Goal: Transaction & Acquisition: Download file/media

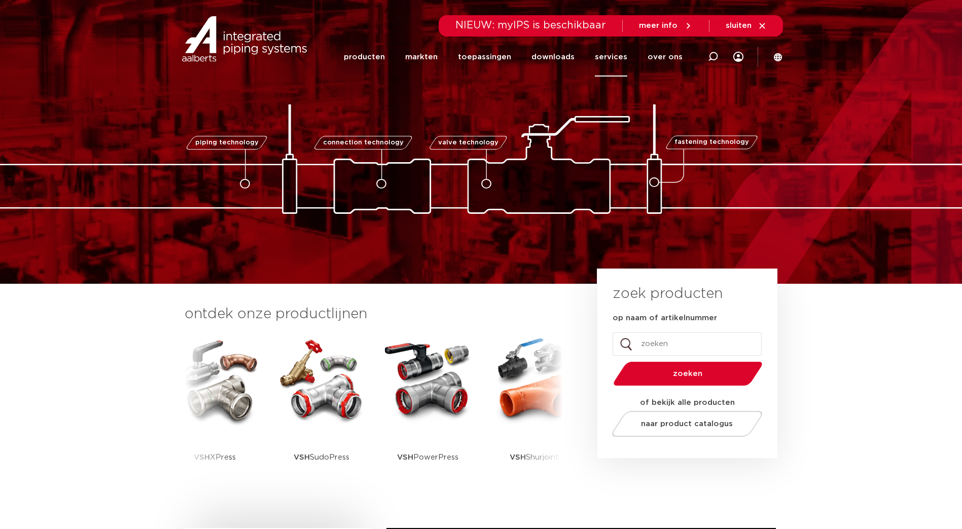
click at [613, 56] on link "services" at bounding box center [611, 57] width 32 height 39
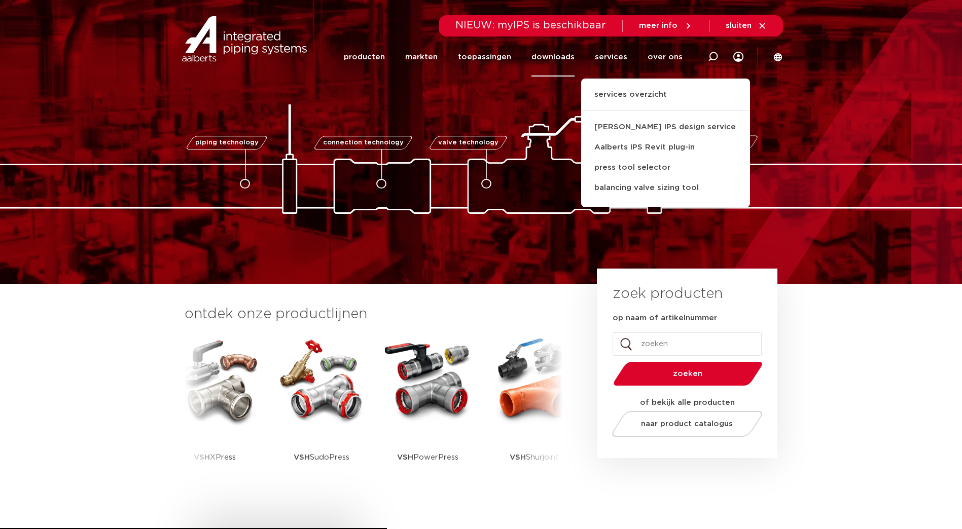
click at [558, 56] on link "downloads" at bounding box center [552, 57] width 43 height 39
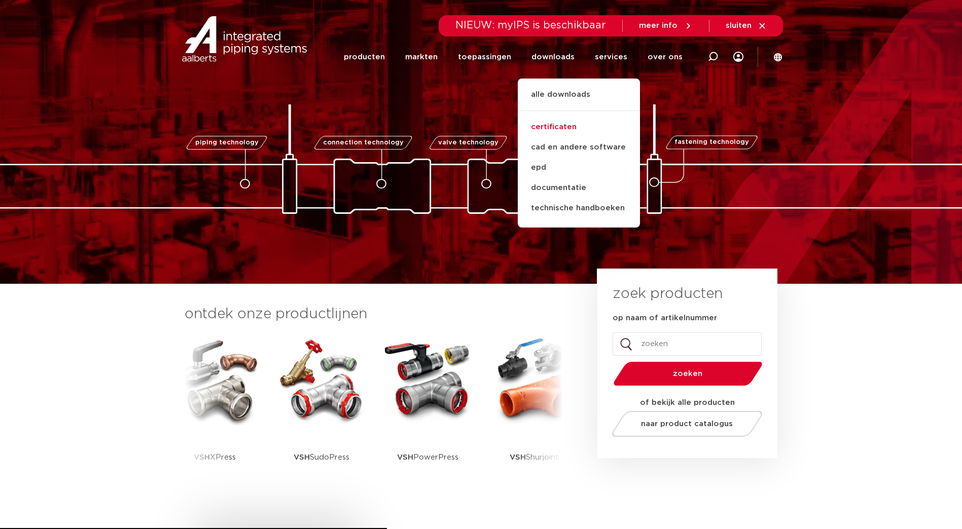
click at [572, 129] on link "certificaten" at bounding box center [579, 127] width 122 height 20
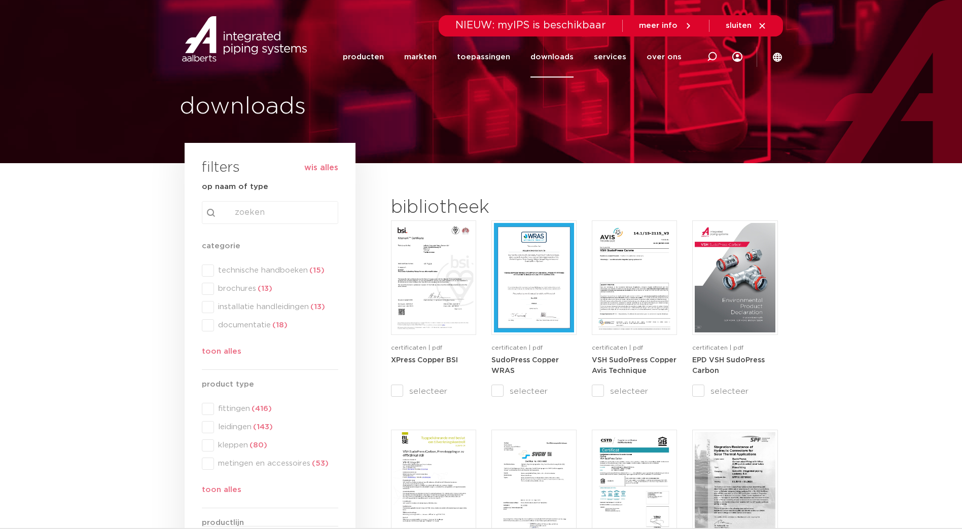
click at [271, 213] on div "search Search content Clear" at bounding box center [270, 212] width 136 height 23
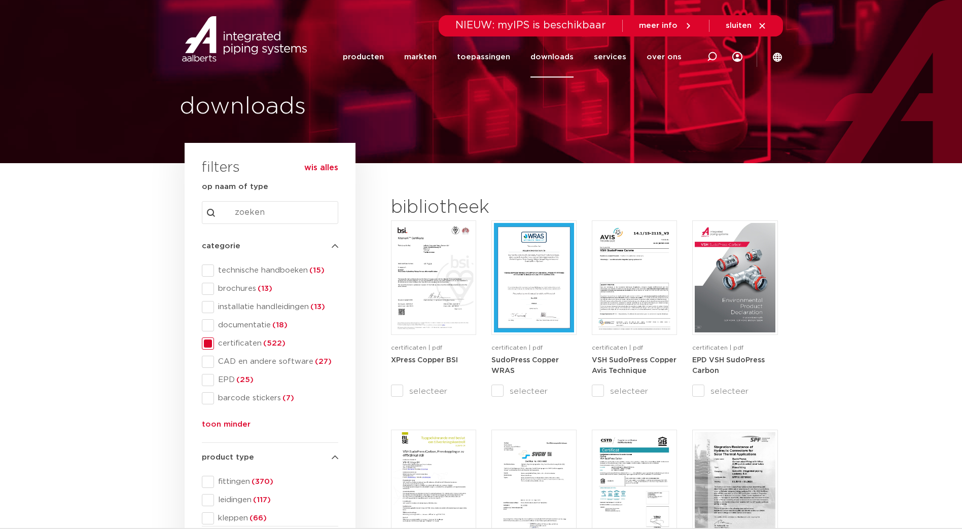
click at [271, 212] on input "Search content" at bounding box center [270, 212] width 136 height 23
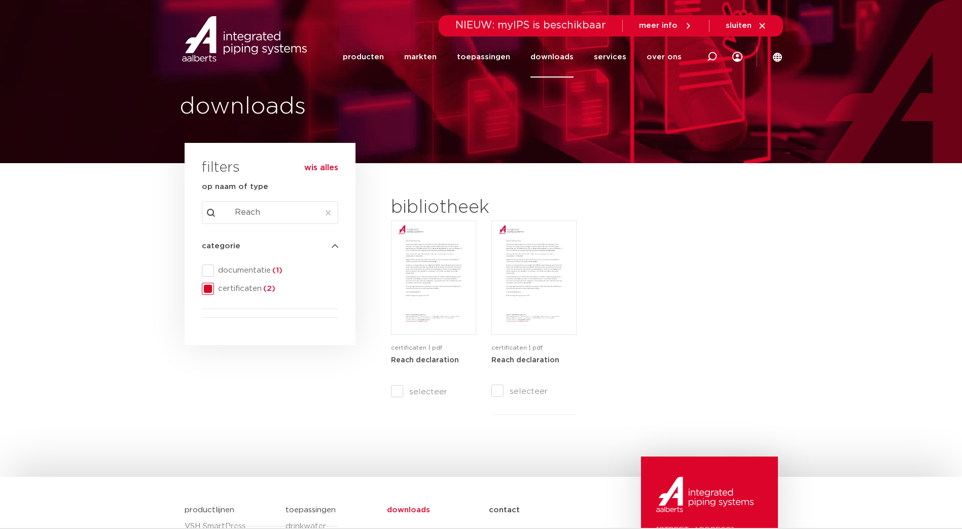
type input "Reach"
click at [248, 290] on span "certificaten (2)" at bounding box center [276, 289] width 124 height 10
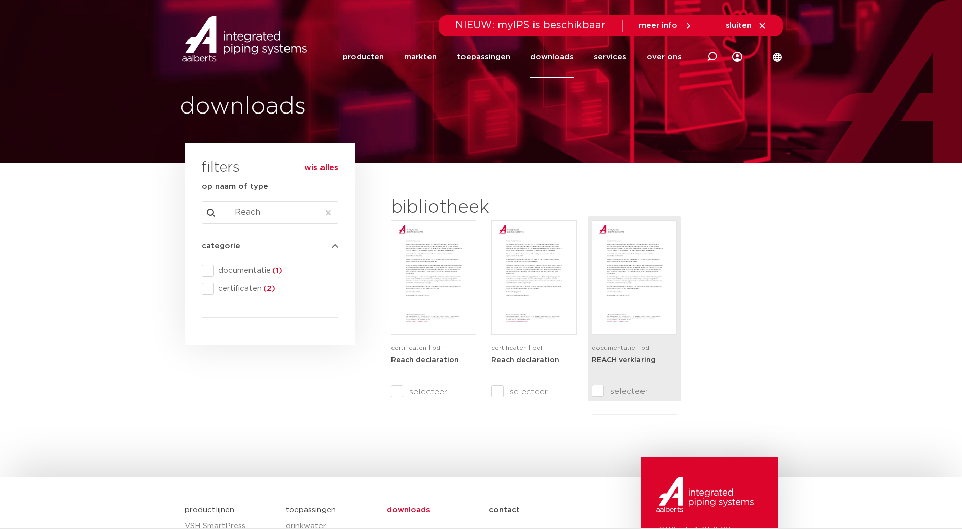
click at [639, 311] on img at bounding box center [634, 278] width 80 height 110
